Goal: Task Accomplishment & Management: Use online tool/utility

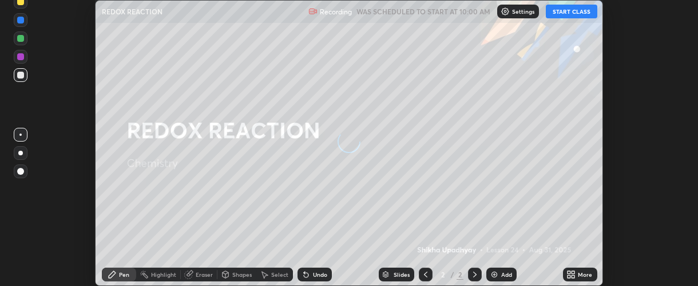
scroll to position [286, 698]
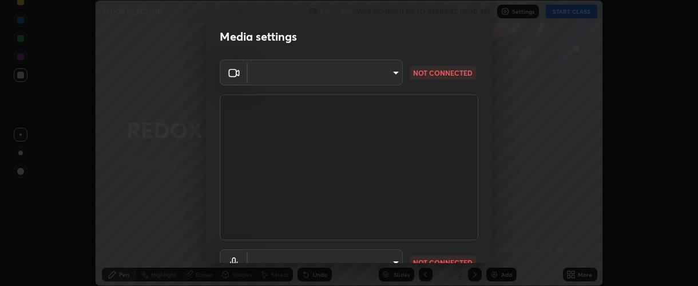
type input "37ff3dccddb3ae812b87417f3f546ef35516c4b54d471f30ebd420330c5d8ca5"
type input "default"
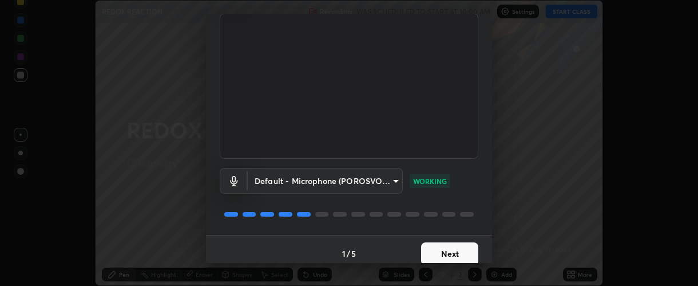
scroll to position [89, 0]
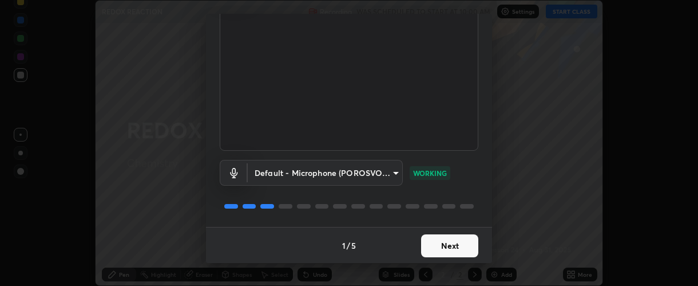
click at [441, 251] on button "Next" at bounding box center [449, 245] width 57 height 23
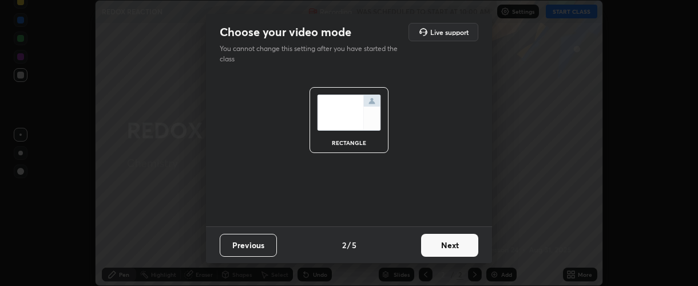
scroll to position [0, 0]
click at [450, 246] on button "Next" at bounding box center [449, 244] width 57 height 23
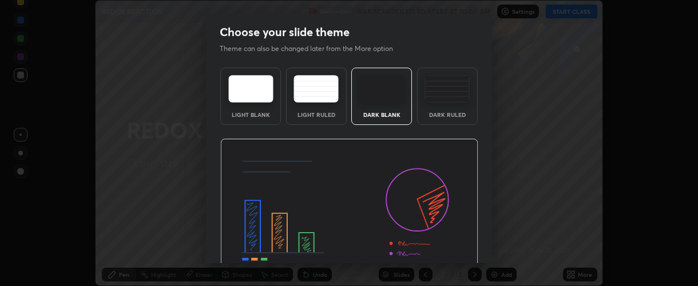
click at [446, 243] on img at bounding box center [349, 210] width 258 height 145
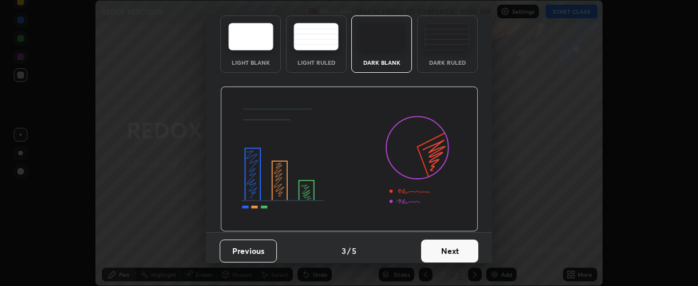
scroll to position [57, 0]
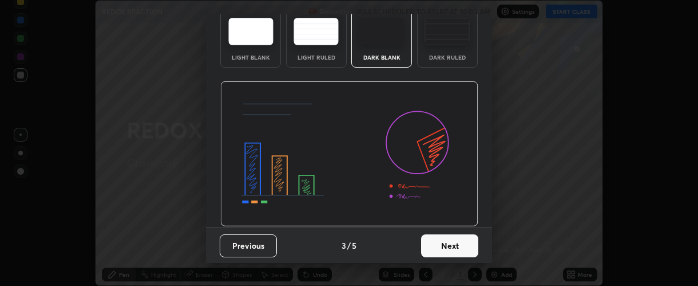
click at [451, 248] on button "Next" at bounding box center [449, 245] width 57 height 23
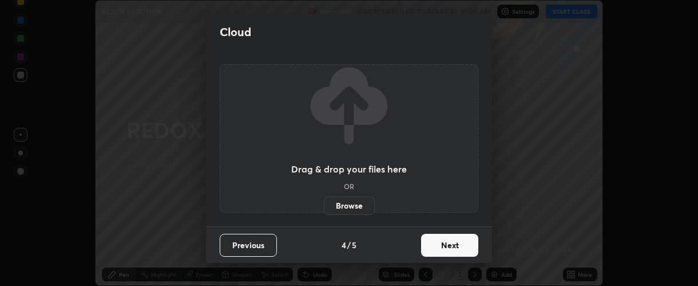
click at [451, 247] on button "Next" at bounding box center [449, 244] width 57 height 23
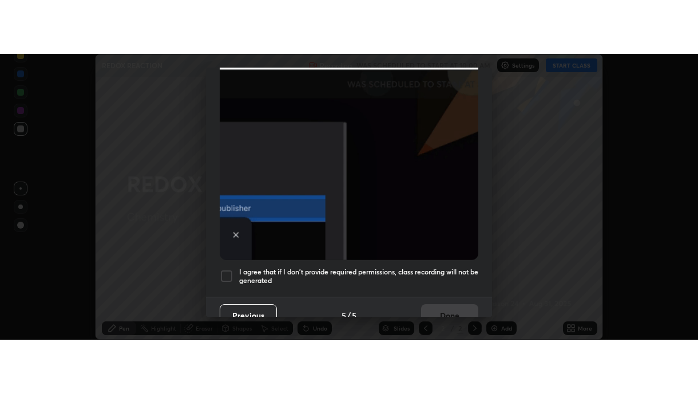
scroll to position [323, 0]
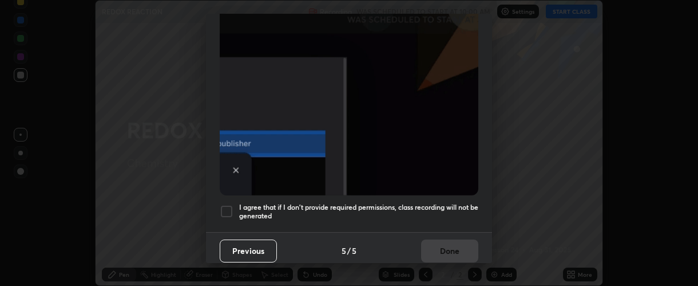
click at [224, 204] on div at bounding box center [227, 211] width 14 height 14
click at [450, 245] on button "Done" at bounding box center [449, 250] width 57 height 23
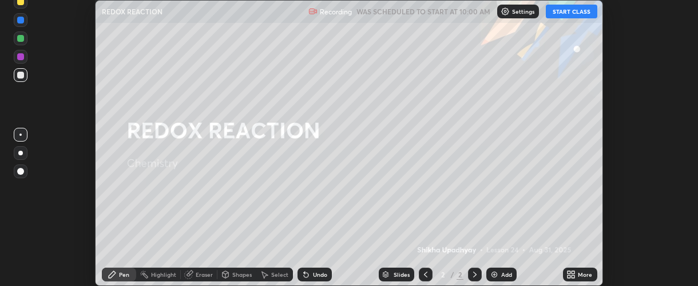
click at [573, 272] on icon at bounding box center [573, 272] width 3 height 3
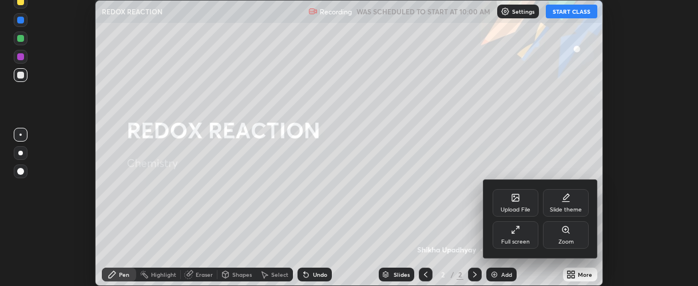
click at [513, 236] on div "Full screen" at bounding box center [516, 234] width 46 height 27
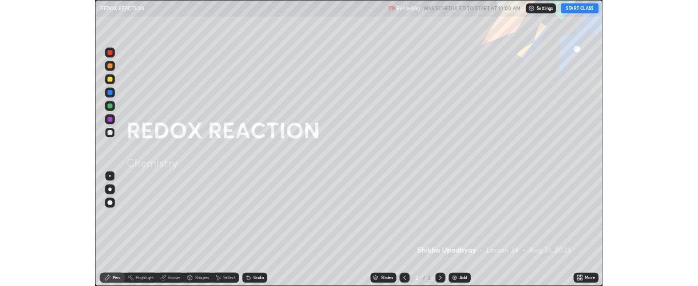
scroll to position [393, 698]
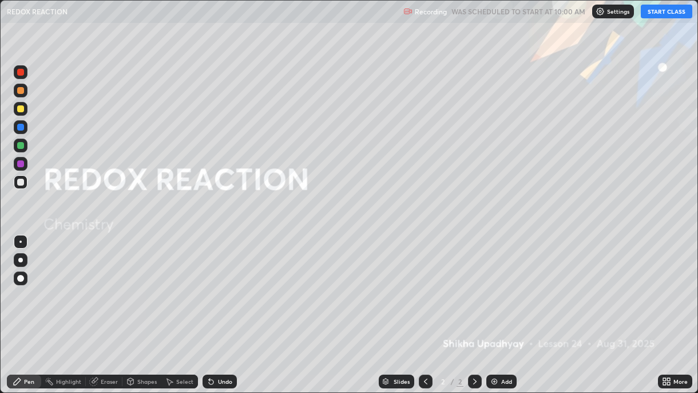
click at [662, 11] on button "START CLASS" at bounding box center [667, 12] width 52 height 14
click at [504, 285] on div "Add" at bounding box center [506, 381] width 11 height 6
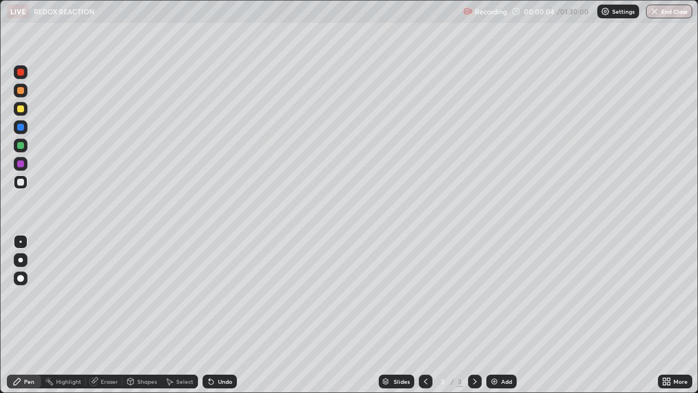
click at [18, 109] on div at bounding box center [20, 108] width 7 height 7
click at [21, 259] on div at bounding box center [20, 260] width 5 height 5
click at [18, 93] on div at bounding box center [20, 90] width 7 height 7
click at [19, 184] on div at bounding box center [20, 182] width 7 height 7
click at [21, 146] on div at bounding box center [20, 145] width 7 height 7
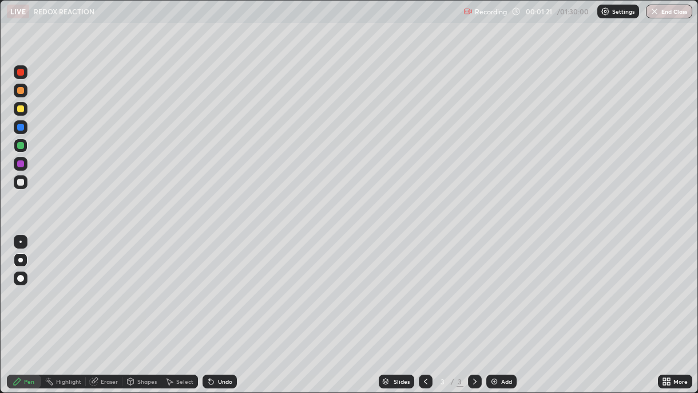
click at [225, 285] on div "Undo" at bounding box center [225, 381] width 14 height 6
click at [226, 285] on div "Undo" at bounding box center [225, 381] width 14 height 6
click at [224, 285] on div "Undo" at bounding box center [220, 381] width 34 height 14
click at [223, 285] on div "Undo" at bounding box center [220, 381] width 34 height 14
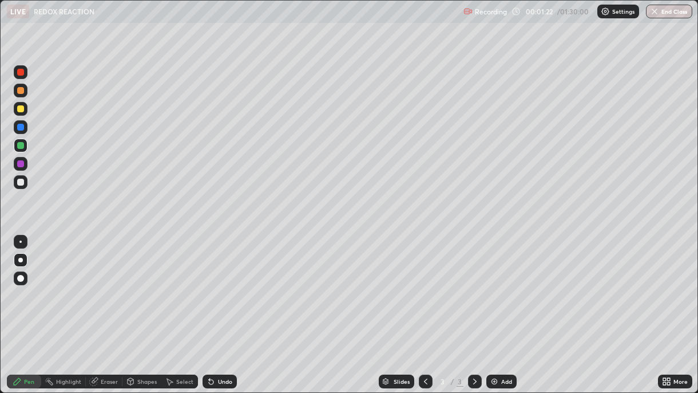
click at [223, 285] on div "Undo" at bounding box center [225, 381] width 14 height 6
click at [222, 285] on div "Undo" at bounding box center [220, 381] width 34 height 14
click at [102, 285] on div "Eraser" at bounding box center [109, 381] width 17 height 6
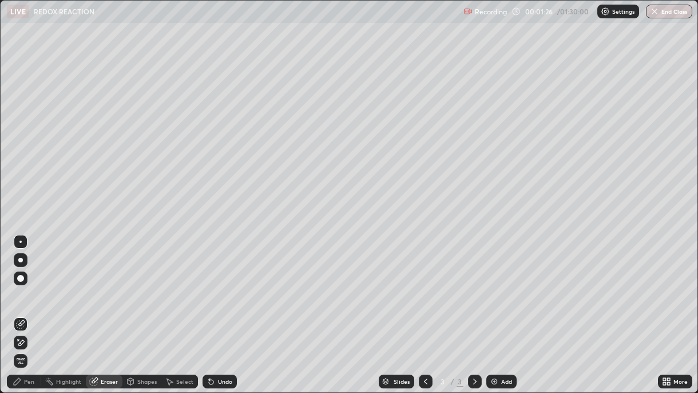
click at [29, 285] on div "Pen" at bounding box center [29, 381] width 10 height 6
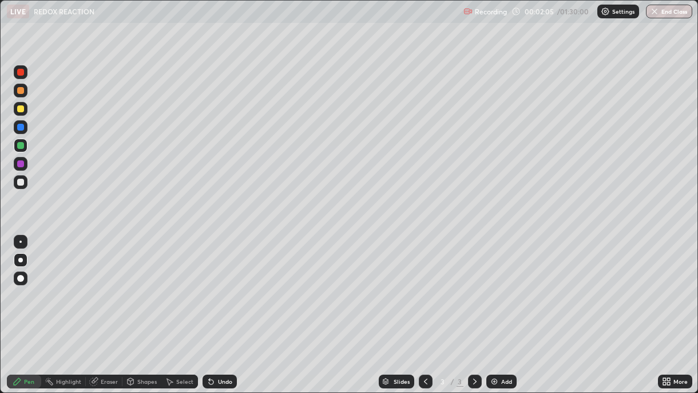
click at [21, 184] on div at bounding box center [20, 182] width 7 height 7
click at [221, 285] on div "Undo" at bounding box center [225, 381] width 14 height 6
click at [212, 285] on icon at bounding box center [211, 381] width 9 height 9
click at [501, 285] on div "Add" at bounding box center [506, 381] width 11 height 6
click at [502, 285] on div "Add" at bounding box center [506, 381] width 11 height 6
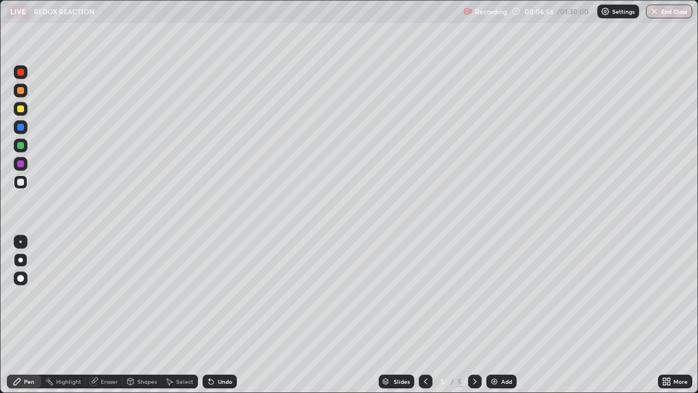
click at [21, 112] on div at bounding box center [20, 108] width 7 height 7
click at [23, 73] on div at bounding box center [20, 72] width 7 height 7
click at [22, 184] on div at bounding box center [20, 182] width 7 height 7
click at [20, 144] on div at bounding box center [20, 145] width 7 height 7
click at [503, 285] on div "Add" at bounding box center [506, 381] width 11 height 6
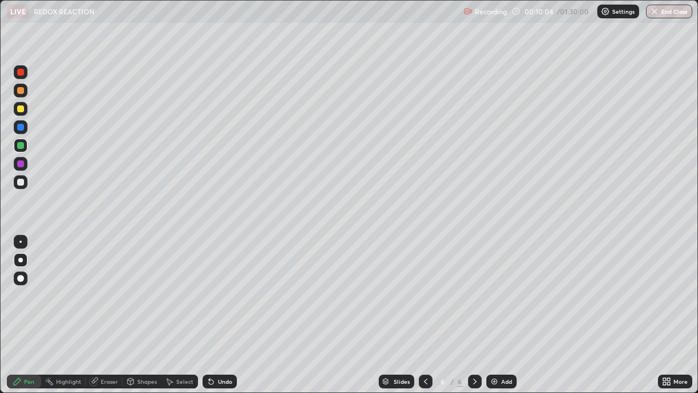
click at [224, 285] on div "Undo" at bounding box center [225, 381] width 14 height 6
click at [221, 285] on div "Undo" at bounding box center [220, 381] width 34 height 14
click at [20, 91] on div at bounding box center [20, 90] width 7 height 7
click at [213, 285] on icon at bounding box center [211, 381] width 9 height 9
click at [218, 285] on div "Undo" at bounding box center [225, 381] width 14 height 6
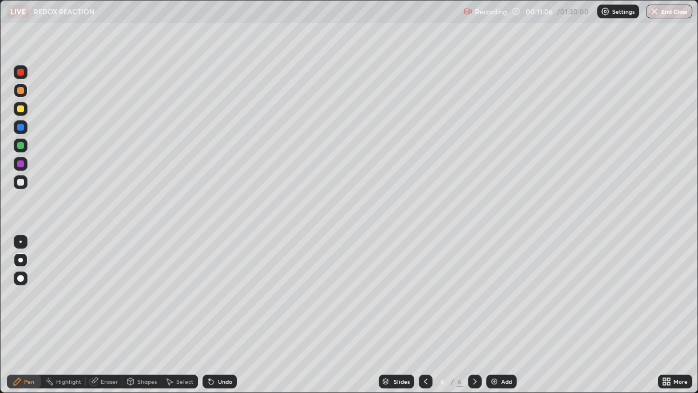
click at [19, 109] on div at bounding box center [20, 108] width 7 height 7
click at [20, 145] on div at bounding box center [20, 145] width 7 height 7
click at [20, 111] on div at bounding box center [20, 108] width 7 height 7
click at [21, 152] on div at bounding box center [21, 145] width 14 height 14
click at [19, 93] on div at bounding box center [20, 90] width 7 height 7
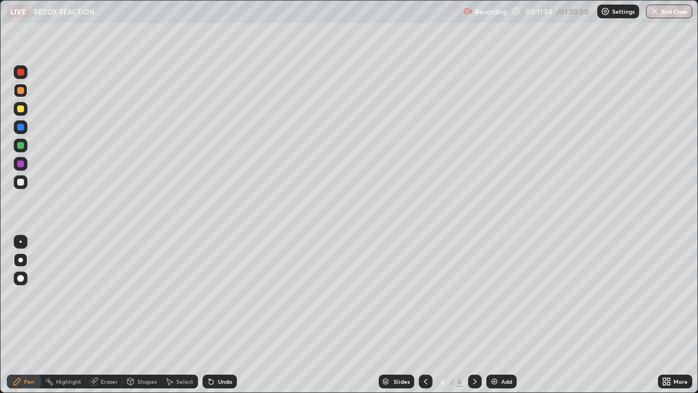
click at [21, 148] on div at bounding box center [20, 145] width 7 height 7
click at [22, 183] on div at bounding box center [20, 182] width 7 height 7
click at [17, 147] on div at bounding box center [20, 145] width 7 height 7
click at [21, 184] on div at bounding box center [20, 182] width 7 height 7
click at [18, 110] on div at bounding box center [20, 108] width 7 height 7
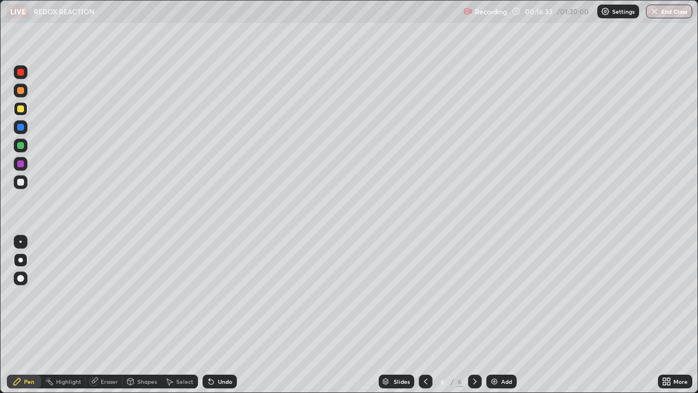
click at [499, 285] on div "Add" at bounding box center [501, 381] width 30 height 14
click at [18, 148] on div at bounding box center [20, 145] width 7 height 7
click at [21, 112] on div at bounding box center [20, 108] width 7 height 7
click at [22, 90] on div at bounding box center [20, 90] width 7 height 7
click at [424, 285] on icon at bounding box center [425, 381] width 3 height 6
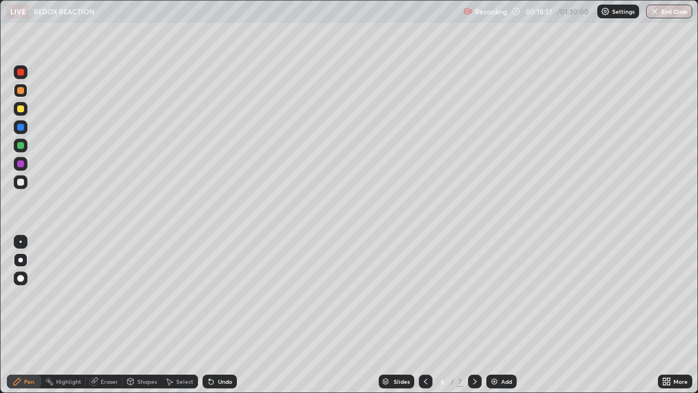
click at [473, 285] on icon at bounding box center [474, 381] width 9 height 9
click at [424, 285] on icon at bounding box center [425, 381] width 9 height 9
click at [473, 285] on icon at bounding box center [474, 381] width 9 height 9
click at [20, 146] on div at bounding box center [20, 145] width 7 height 7
click at [22, 188] on div at bounding box center [21, 182] width 14 height 14
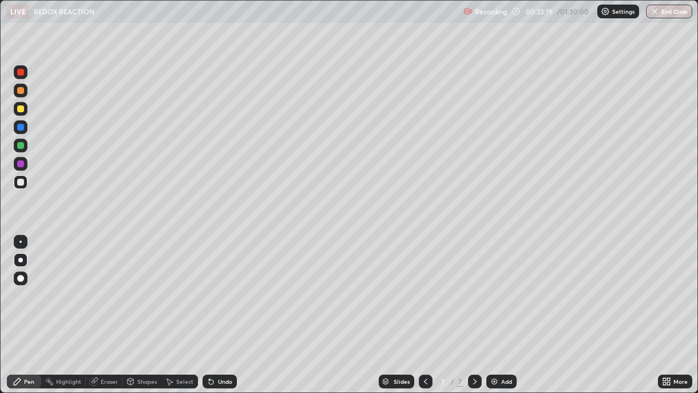
click at [496, 285] on img at bounding box center [494, 381] width 9 height 9
click at [21, 90] on div at bounding box center [20, 90] width 7 height 7
click at [19, 108] on div at bounding box center [20, 108] width 7 height 7
click at [20, 164] on div at bounding box center [20, 163] width 7 height 7
click at [19, 183] on div at bounding box center [20, 182] width 7 height 7
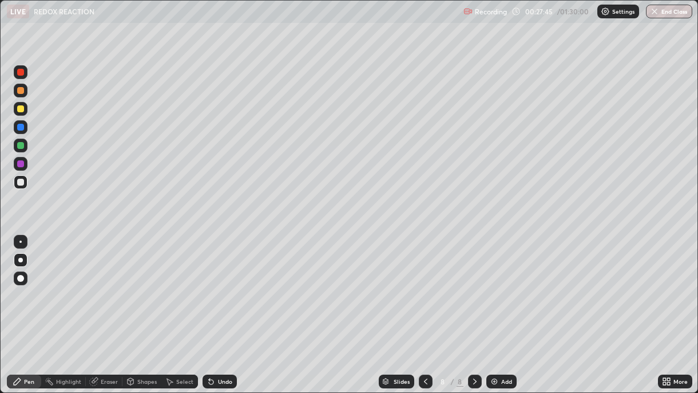
click at [501, 285] on div "Add" at bounding box center [506, 381] width 11 height 6
click at [19, 109] on div at bounding box center [20, 108] width 7 height 7
click at [23, 93] on div at bounding box center [20, 90] width 7 height 7
click at [229, 285] on div "Undo" at bounding box center [225, 381] width 14 height 6
click at [220, 285] on div "Undo" at bounding box center [225, 381] width 14 height 6
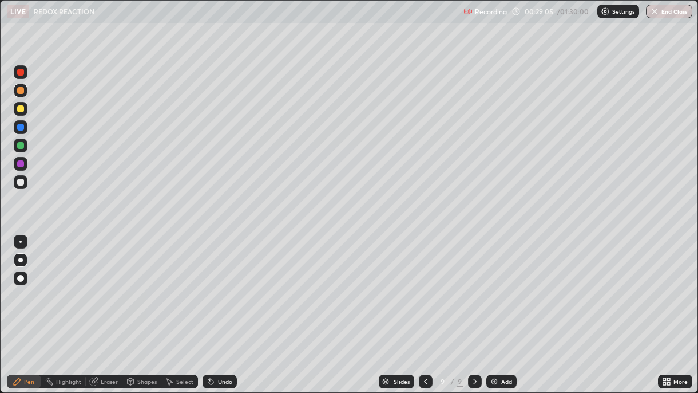
click at [23, 184] on div at bounding box center [20, 182] width 7 height 7
click at [23, 166] on div at bounding box center [20, 163] width 7 height 7
click at [424, 285] on icon at bounding box center [425, 381] width 9 height 9
click at [423, 285] on icon at bounding box center [425, 381] width 9 height 9
click at [473, 285] on icon at bounding box center [474, 381] width 9 height 9
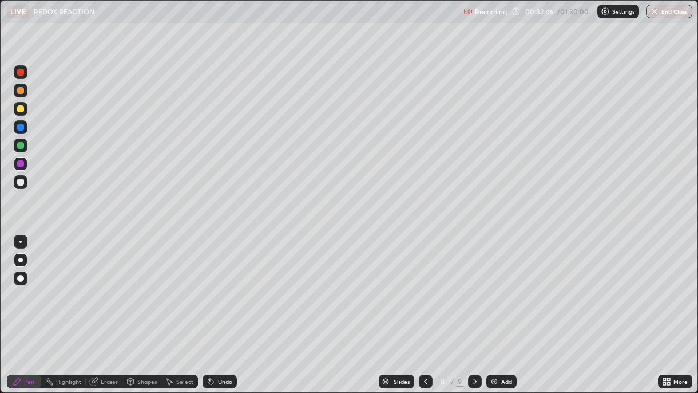
click at [472, 285] on icon at bounding box center [474, 381] width 9 height 9
click at [18, 180] on div at bounding box center [20, 182] width 7 height 7
click at [503, 285] on div "Add" at bounding box center [506, 381] width 11 height 6
click at [423, 285] on icon at bounding box center [425, 381] width 9 height 9
click at [476, 285] on icon at bounding box center [474, 381] width 9 height 9
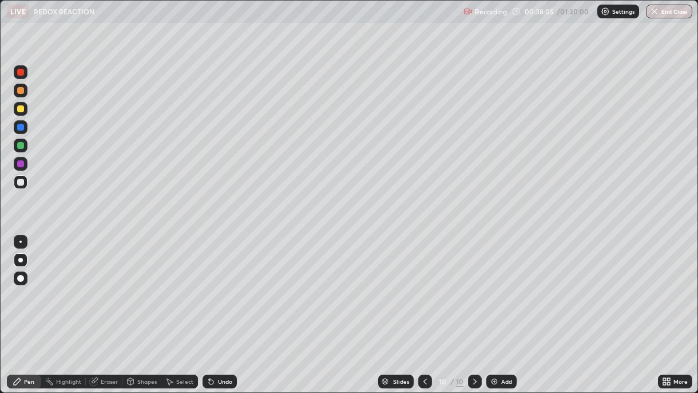
click at [226, 285] on div "Undo" at bounding box center [225, 381] width 14 height 6
click at [221, 285] on div "Undo" at bounding box center [225, 381] width 14 height 6
click at [19, 109] on div at bounding box center [20, 108] width 7 height 7
click at [663, 14] on button "End Class" at bounding box center [669, 12] width 46 height 14
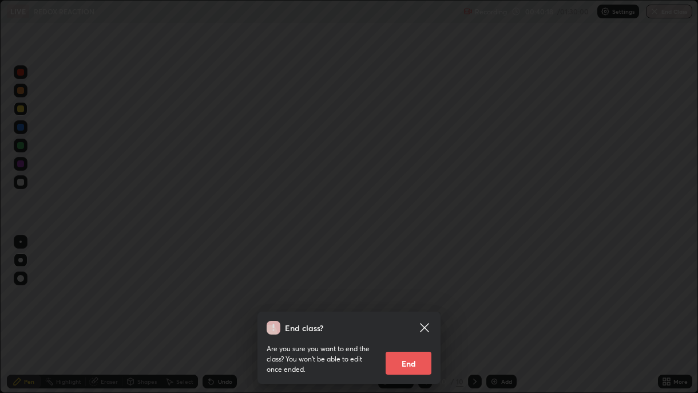
click at [410, 285] on button "End" at bounding box center [409, 362] width 46 height 23
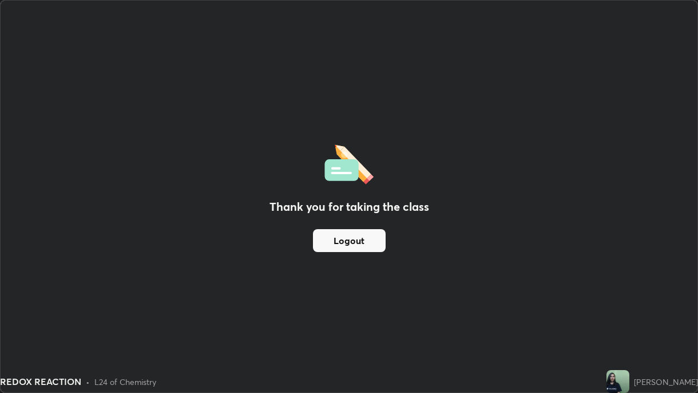
click at [497, 224] on div "Thank you for taking the class Logout" at bounding box center [349, 196] width 697 height 391
click at [488, 224] on div "Thank you for taking the class Logout" at bounding box center [349, 196] width 697 height 391
click at [312, 54] on div "Thank you for taking the class Logout" at bounding box center [349, 196] width 697 height 391
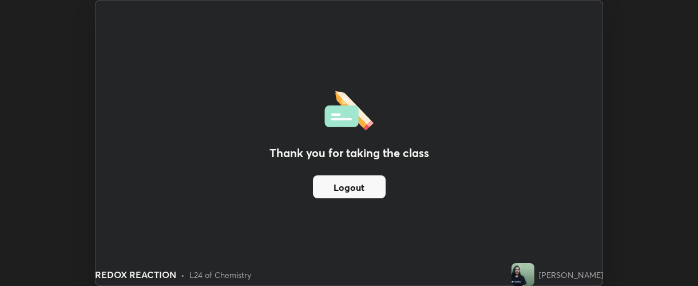
scroll to position [56938, 56526]
